Goal: Navigation & Orientation: Find specific page/section

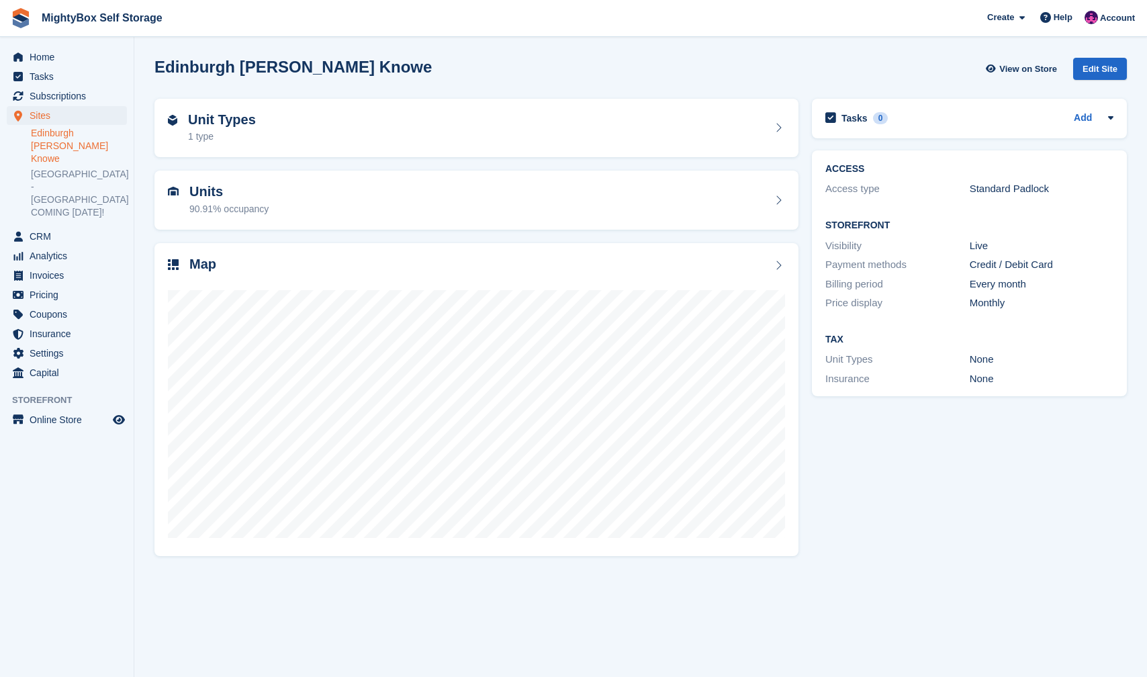
click at [67, 140] on link "Edinburgh [PERSON_NAME] Knowe" at bounding box center [79, 146] width 96 height 38
click at [233, 193] on h2 "Units" at bounding box center [228, 191] width 79 height 15
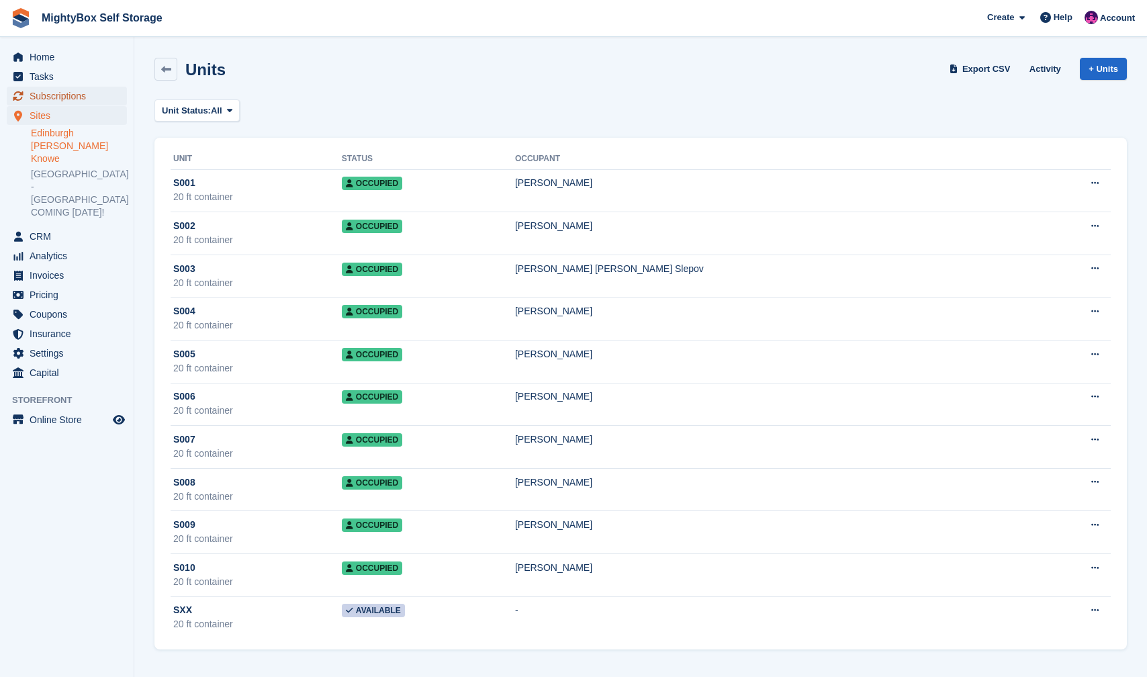
click at [83, 88] on span "Subscriptions" at bounding box center [70, 96] width 81 height 19
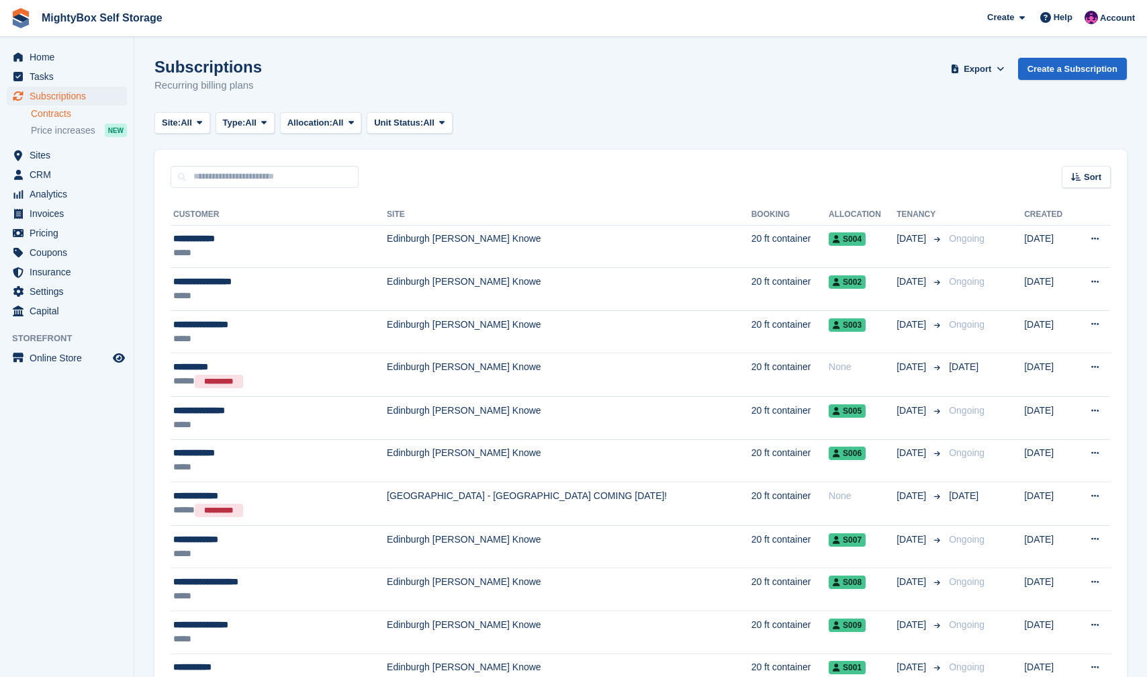
click at [70, 113] on link "Contracts" at bounding box center [79, 113] width 96 height 13
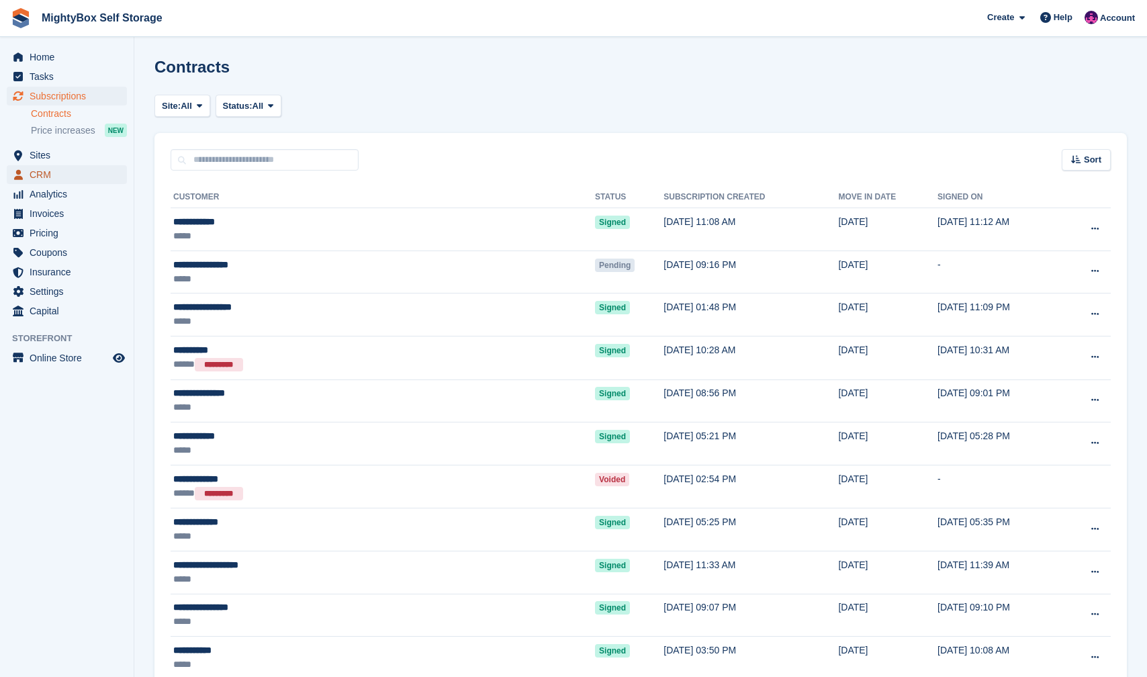
click at [54, 176] on span "CRM" at bounding box center [70, 174] width 81 height 19
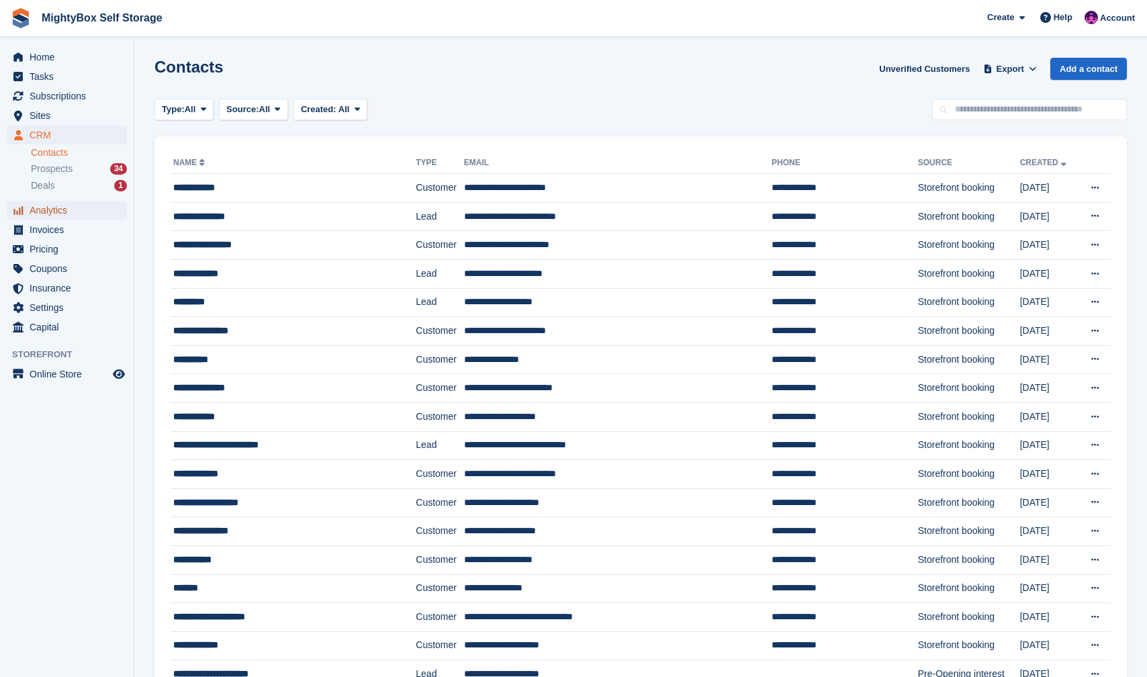
click at [58, 212] on span "Analytics" at bounding box center [70, 210] width 81 height 19
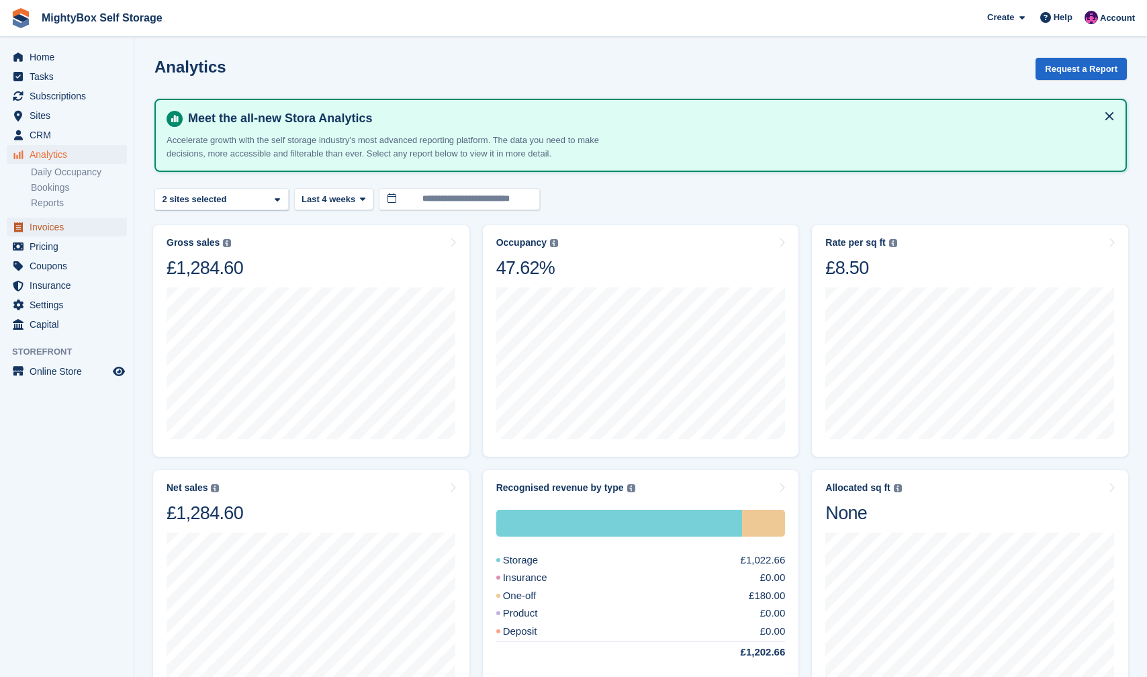
click at [64, 229] on span "Invoices" at bounding box center [70, 227] width 81 height 19
